Goal: Task Accomplishment & Management: Use online tool/utility

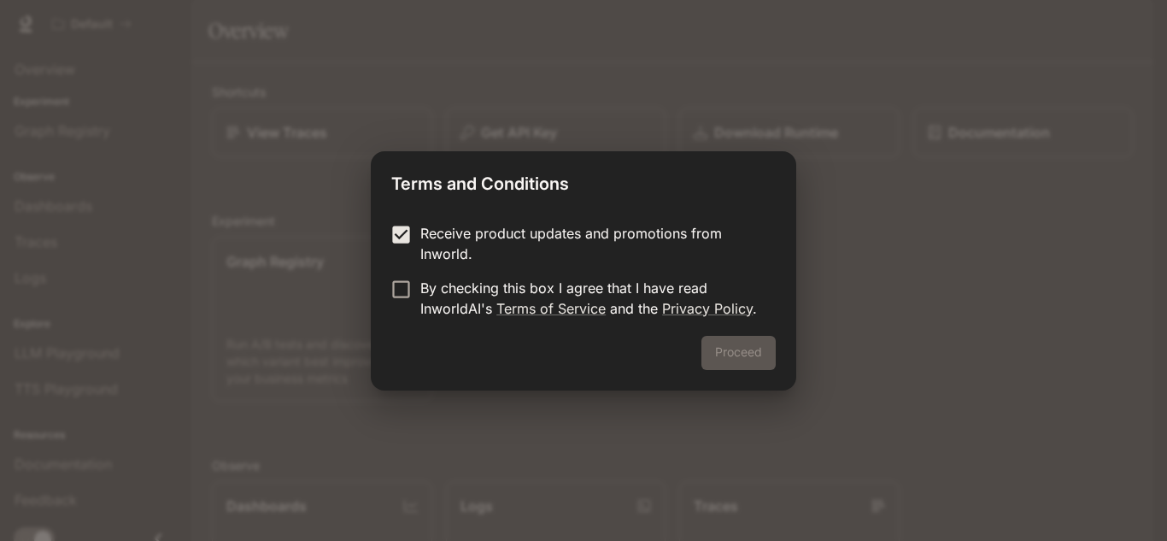
click at [403, 246] on label "Receive product updates and promotions from Inworld." at bounding box center [572, 243] width 380 height 41
click at [402, 276] on form "Receive product updates and promotions from Inworld. By checking this box I agr…" at bounding box center [583, 271] width 385 height 96
click at [718, 351] on button "Proceed" at bounding box center [739, 353] width 74 height 34
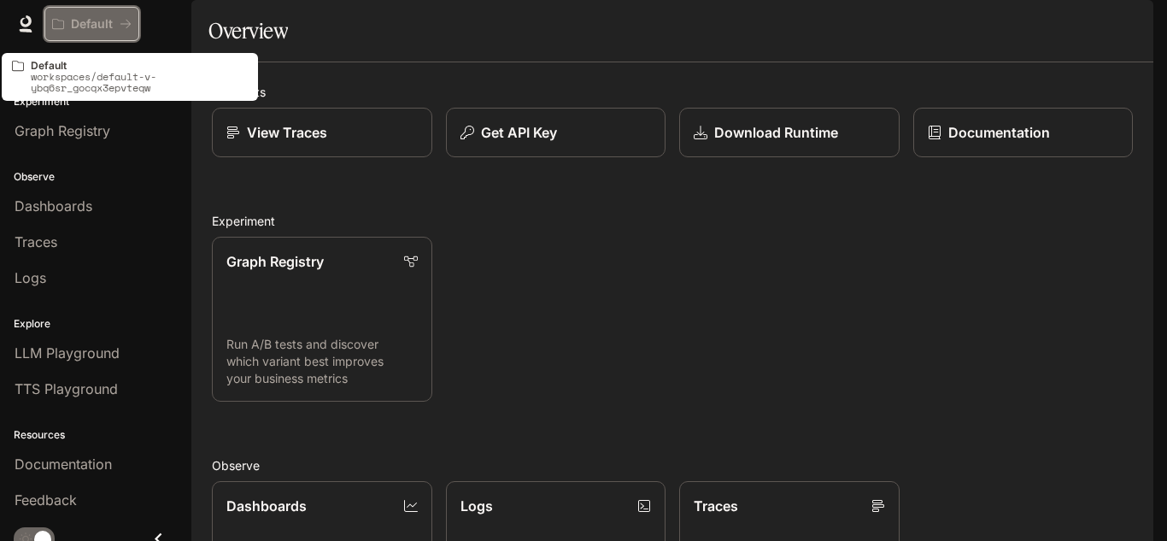
click at [88, 14] on button "Default" at bounding box center [91, 24] width 95 height 34
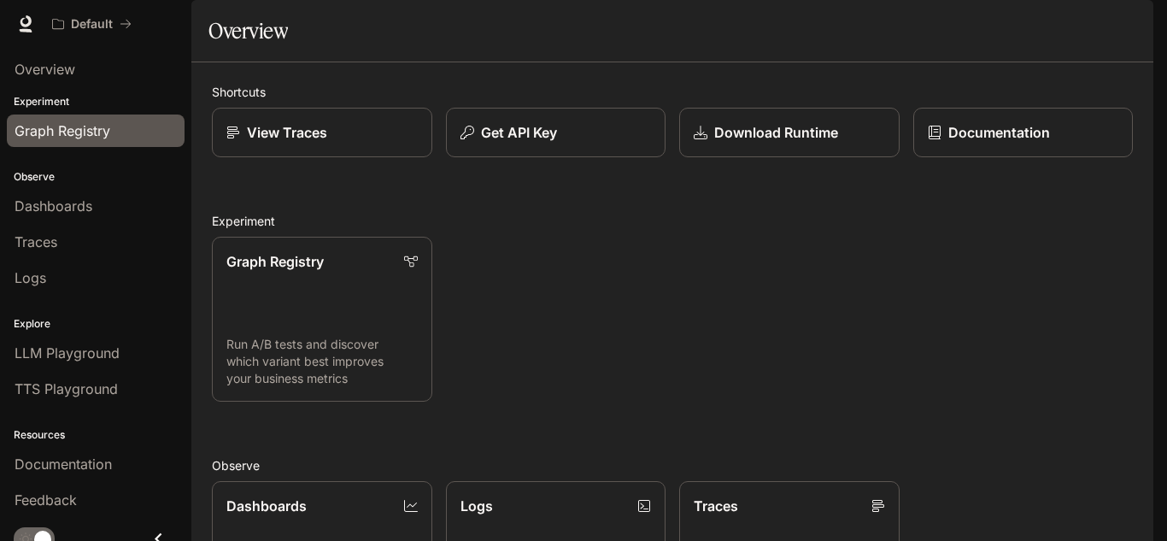
click at [74, 130] on span "Graph Registry" at bounding box center [63, 131] width 96 height 21
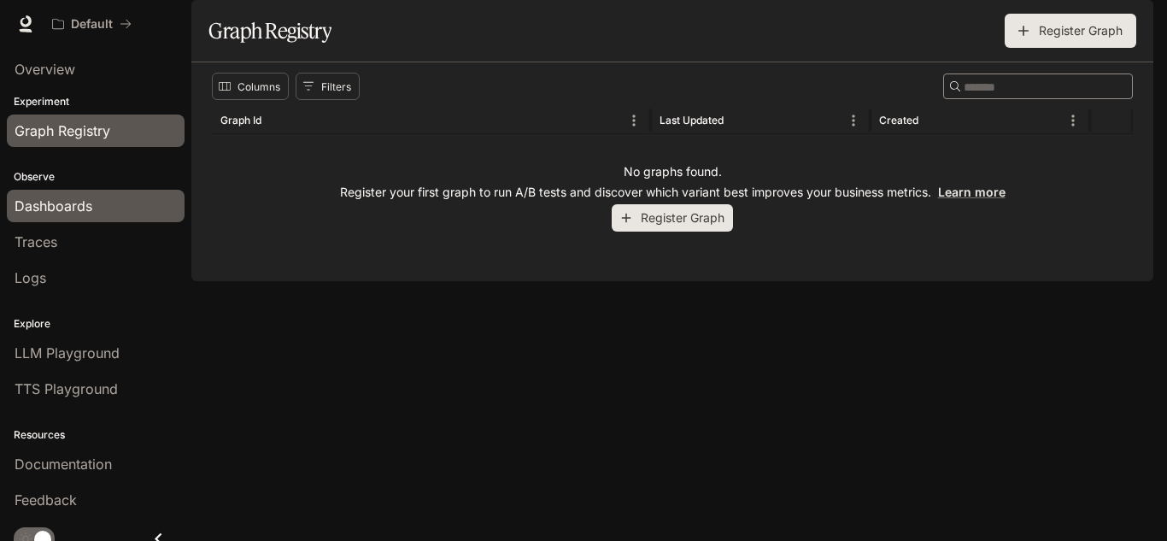
click at [61, 217] on link "Dashboards" at bounding box center [96, 206] width 178 height 32
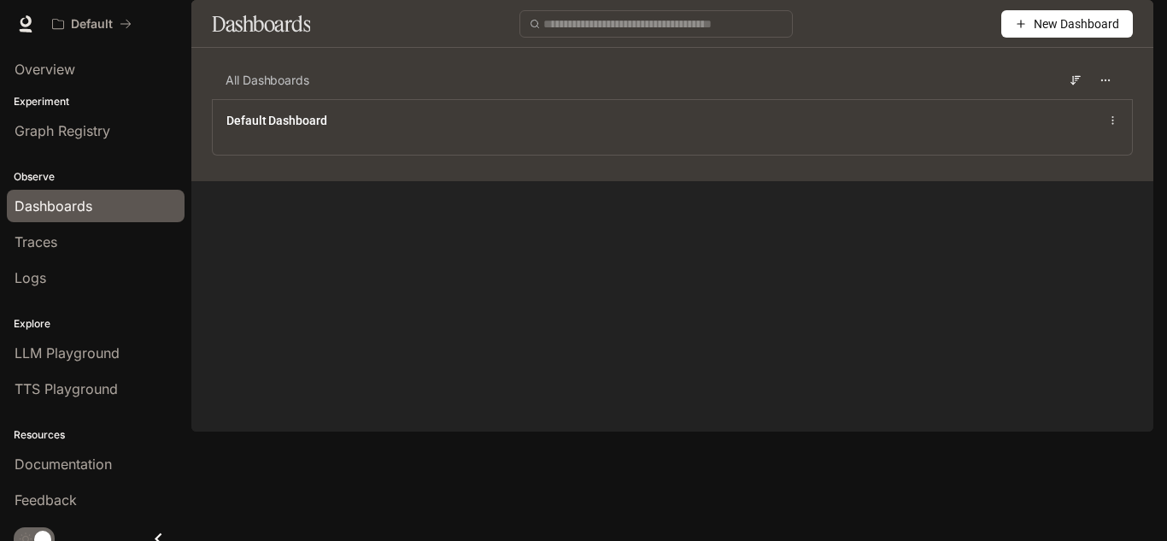
click at [1082, 33] on span "New Dashboard" at bounding box center [1076, 24] width 85 height 19
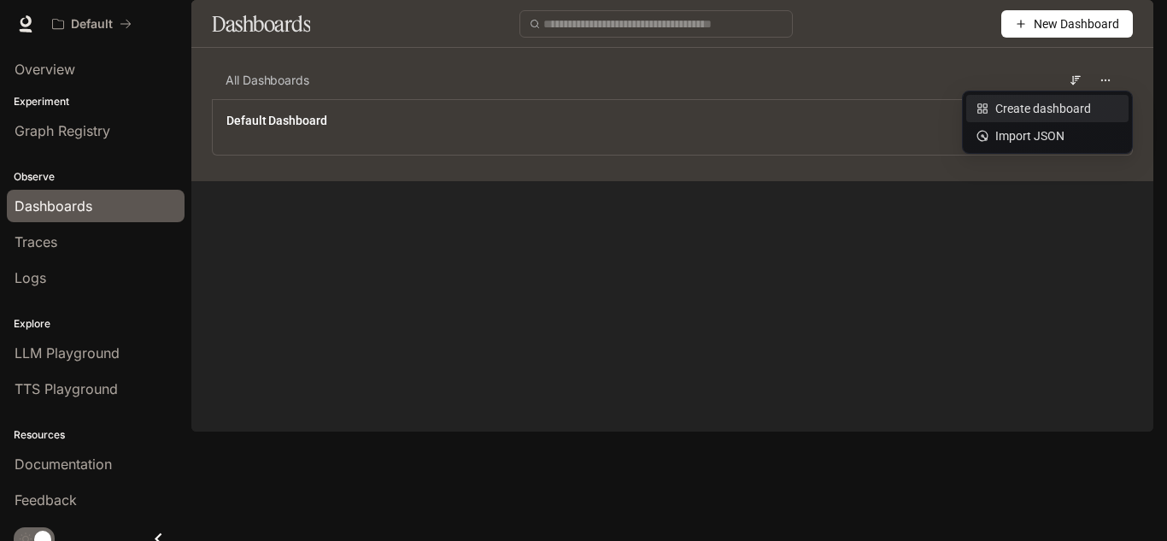
click at [1027, 107] on div "Create dashboard" at bounding box center [1048, 108] width 142 height 19
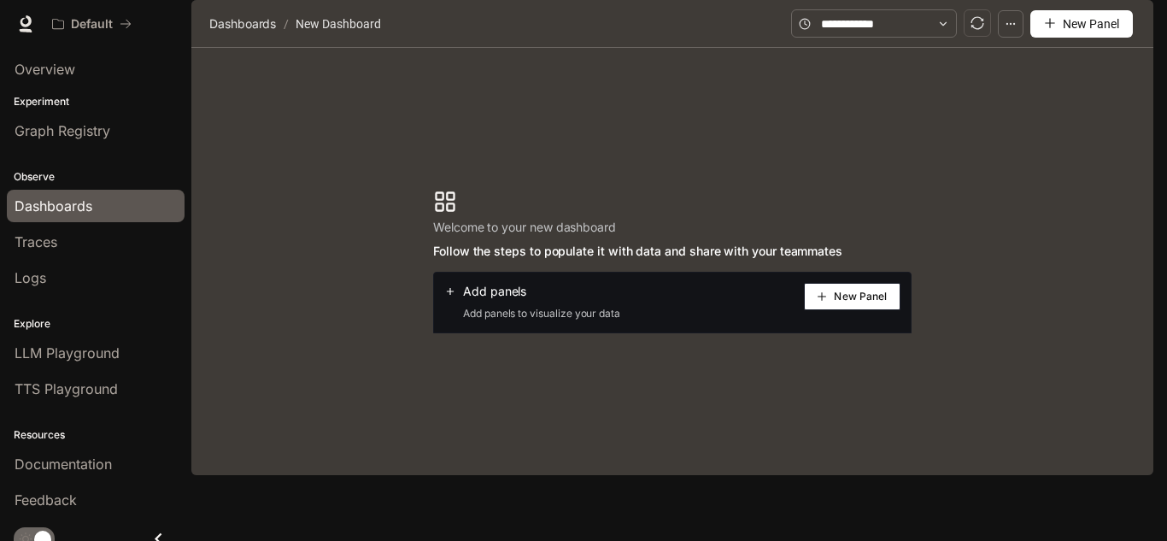
click at [827, 302] on icon "plus" at bounding box center [822, 296] width 10 height 10
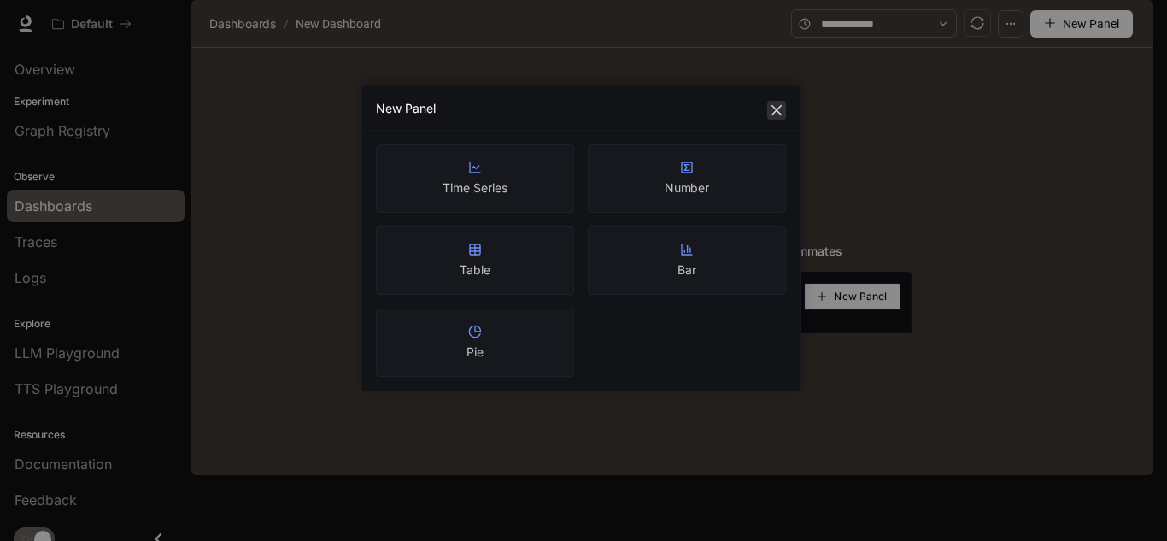
click at [771, 107] on icon "close" at bounding box center [777, 110] width 14 height 14
